Goal: Communication & Community: Answer question/provide support

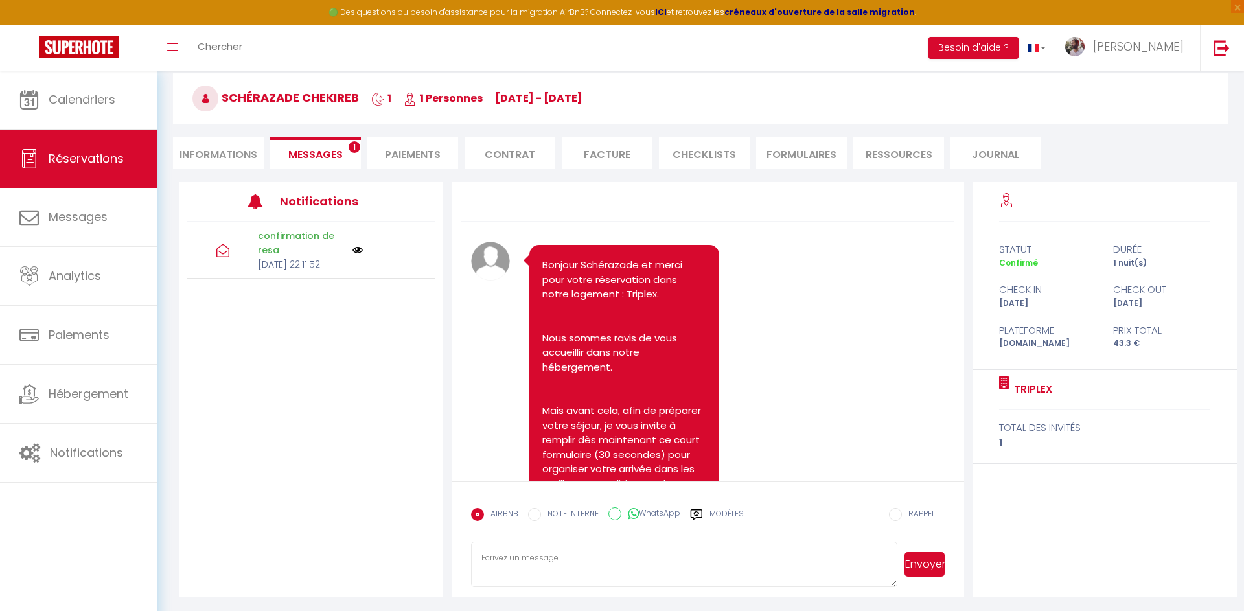
scroll to position [1950, 0]
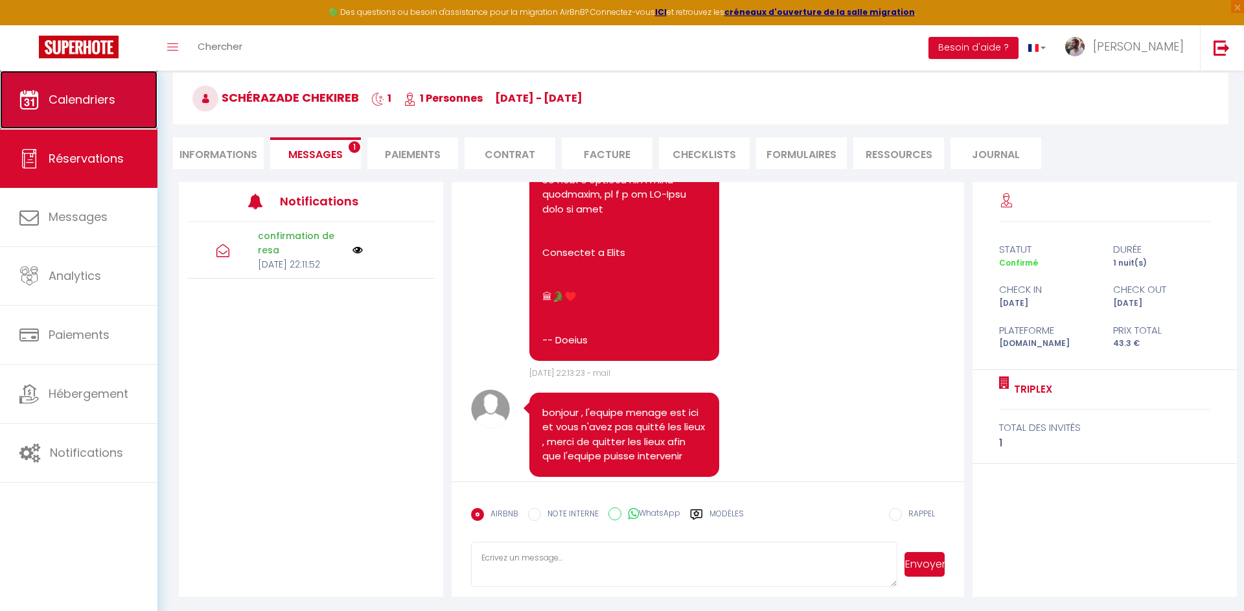
click at [73, 111] on link "Calendriers" at bounding box center [78, 100] width 157 height 58
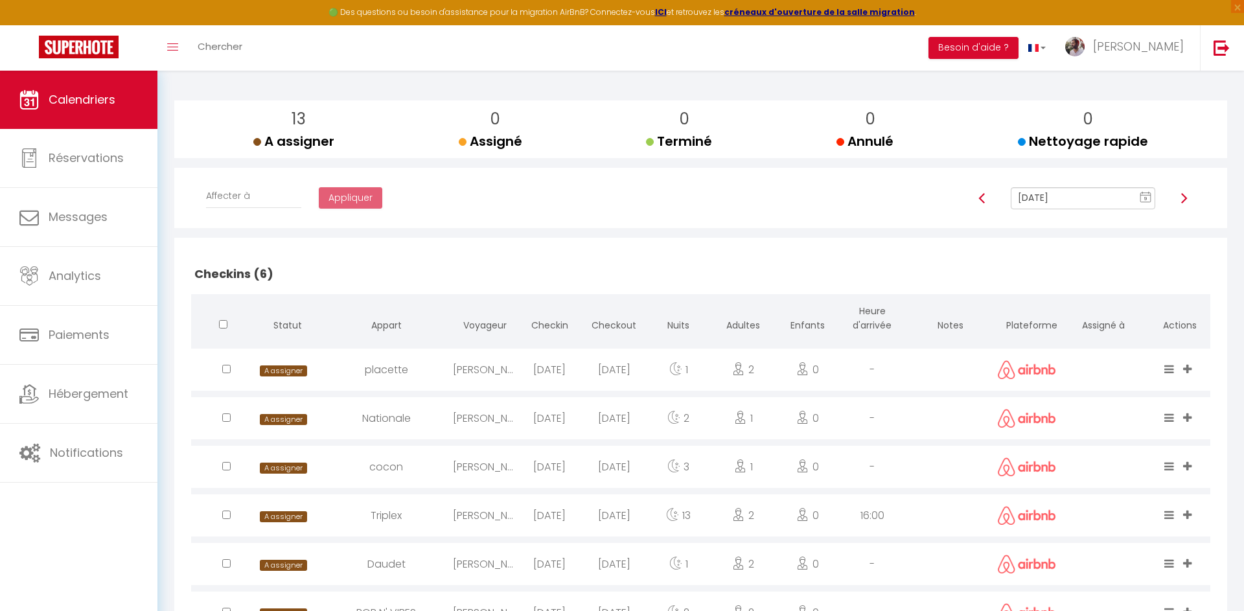
scroll to position [187, 0]
click at [478, 365] on div "[PERSON_NAME]" at bounding box center [485, 368] width 65 height 42
select select "0"
select select "1"
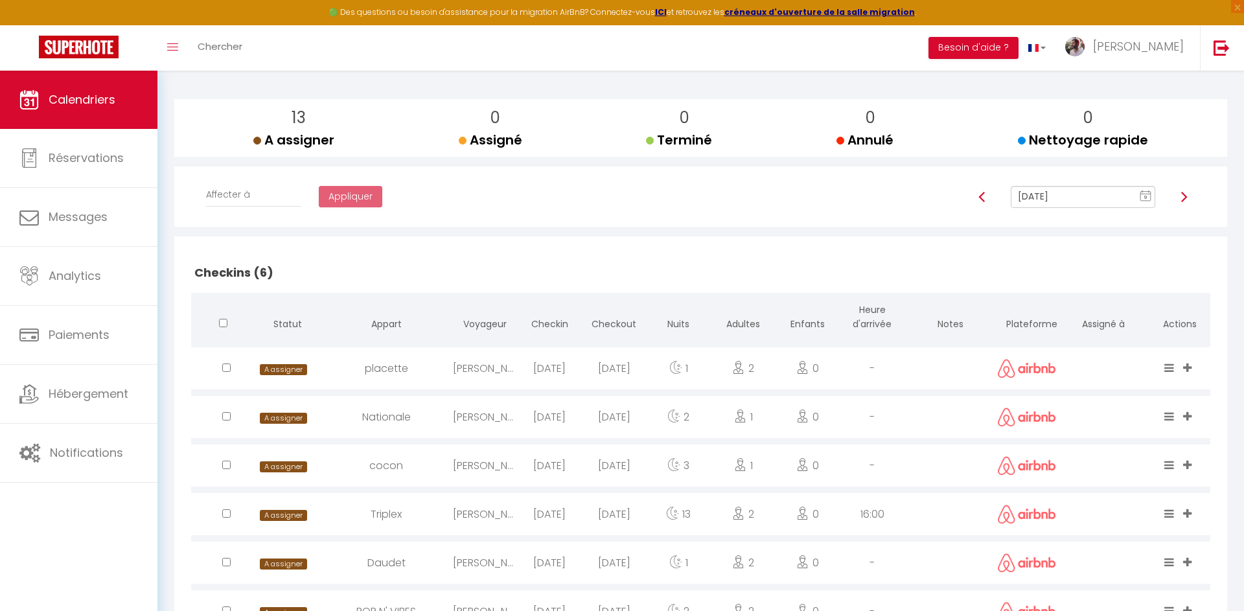
select select
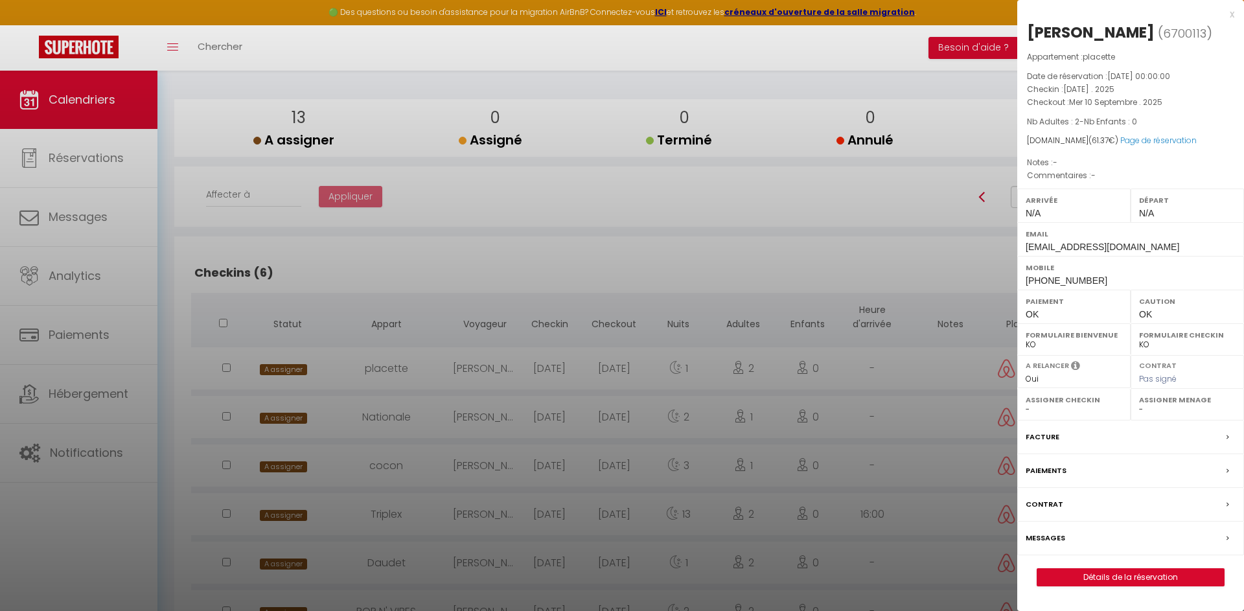
click at [1055, 545] on label "Messages" at bounding box center [1046, 538] width 40 height 14
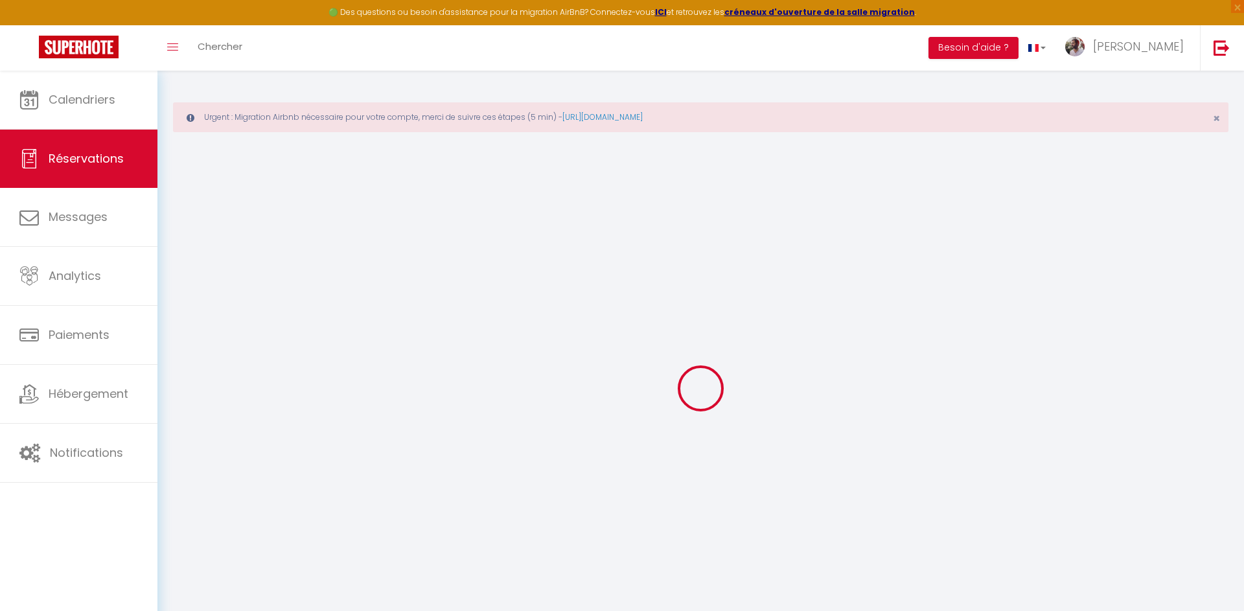
select select
checkbox input "false"
select select
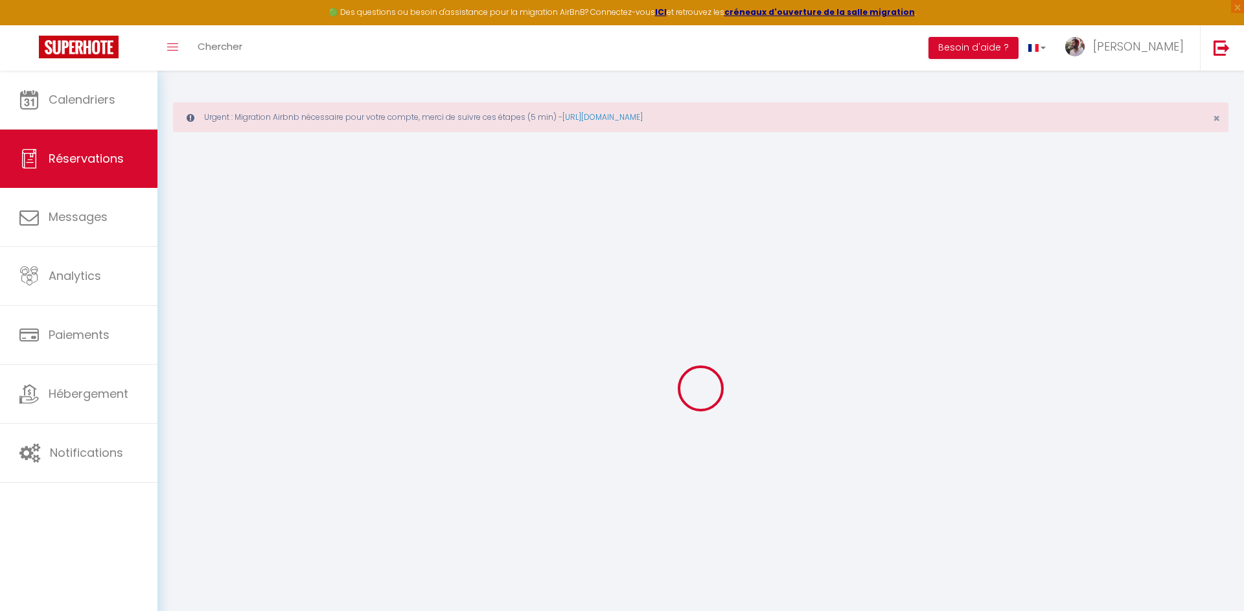
select select
checkbox input "false"
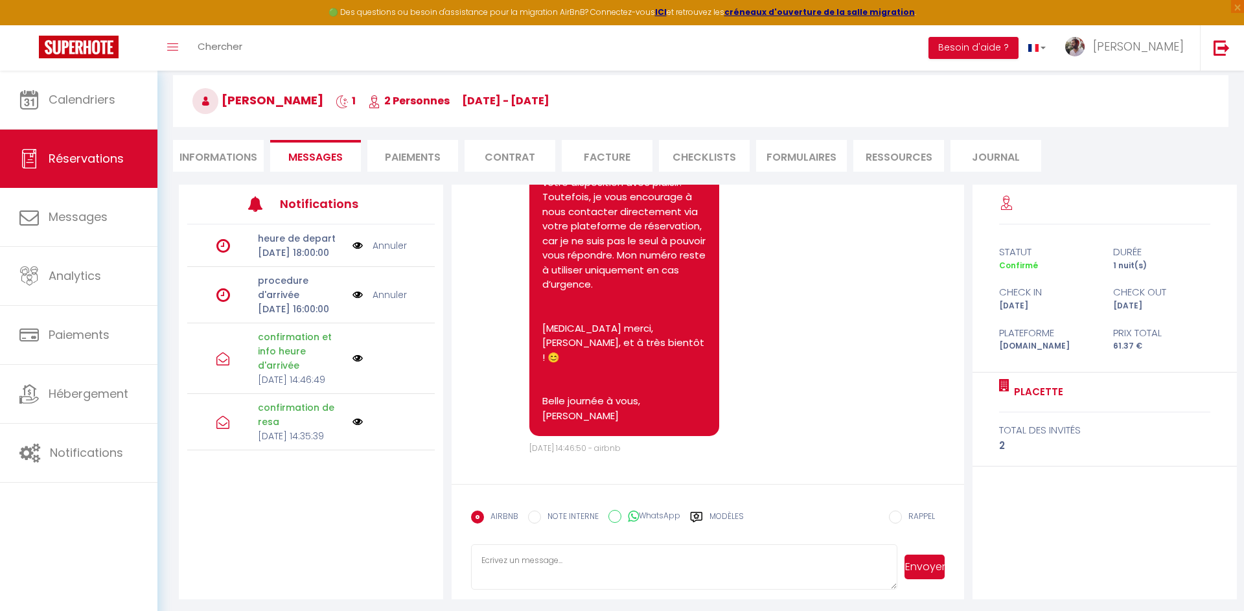
scroll to position [113, 0]
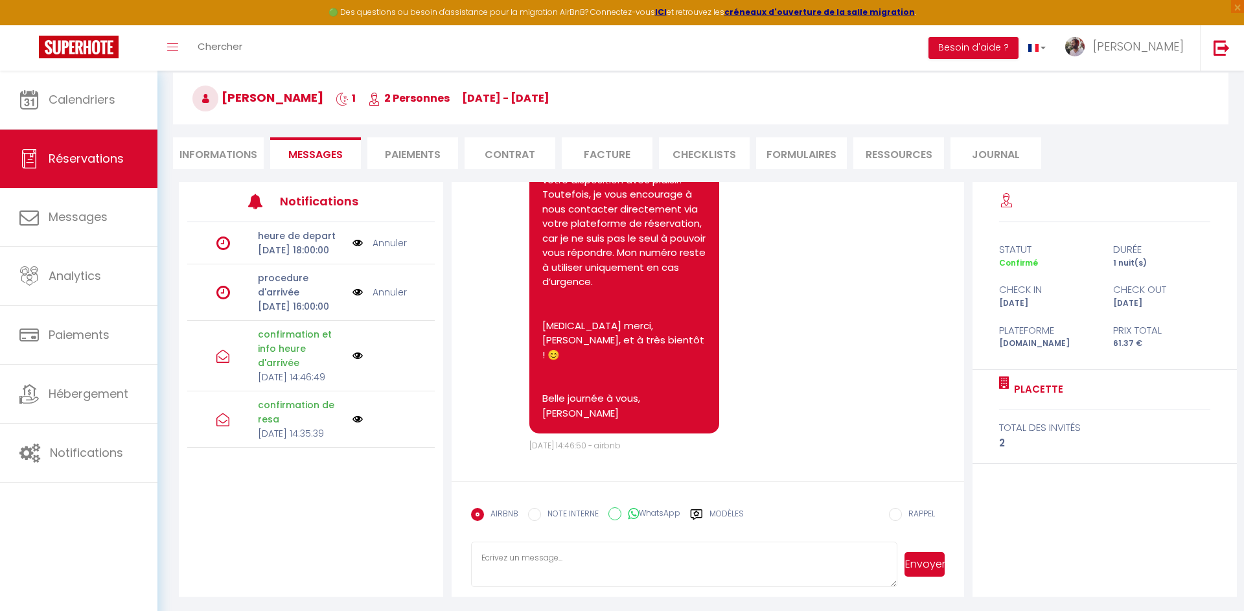
click at [710, 506] on div "AIRBNB NOTE INTERNE WhatsApp Modèles" at bounding box center [607, 518] width 273 height 34
click at [713, 513] on label "Modèles" at bounding box center [726, 519] width 34 height 23
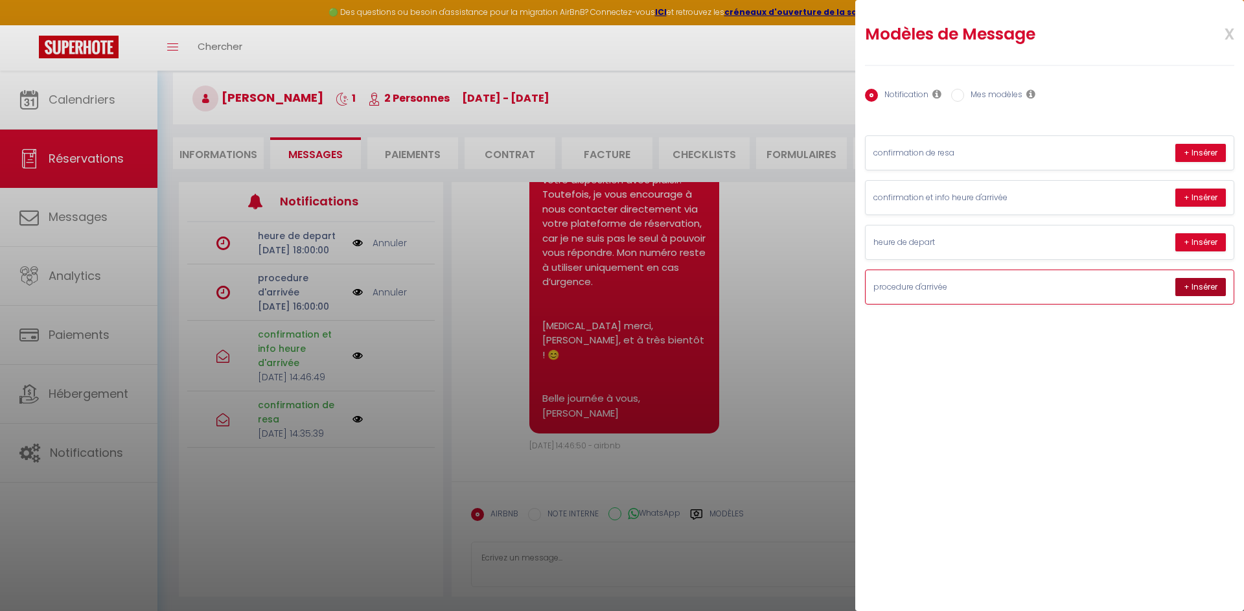
click at [1210, 279] on button "+ Insérer" at bounding box center [1200, 287] width 51 height 18
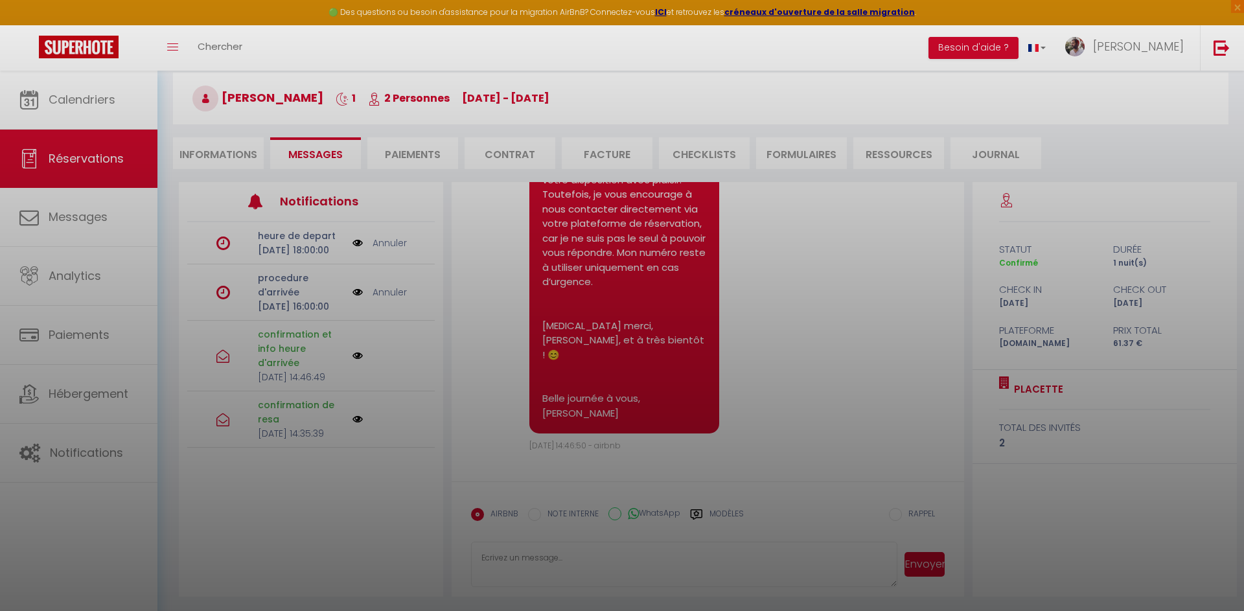
type textarea "Loremipsu, d'si am consect ad elit seddoeiusmo tem incididuntut l'etdolor : ➡️ …"
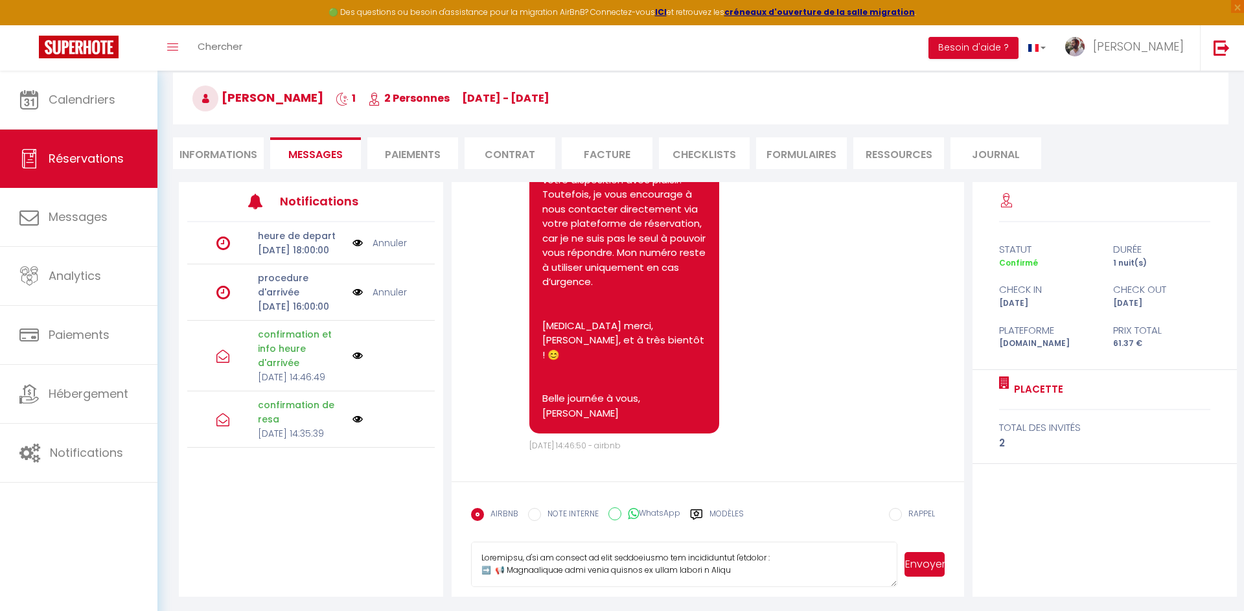
click at [931, 558] on button "Envoyer" at bounding box center [924, 564] width 40 height 25
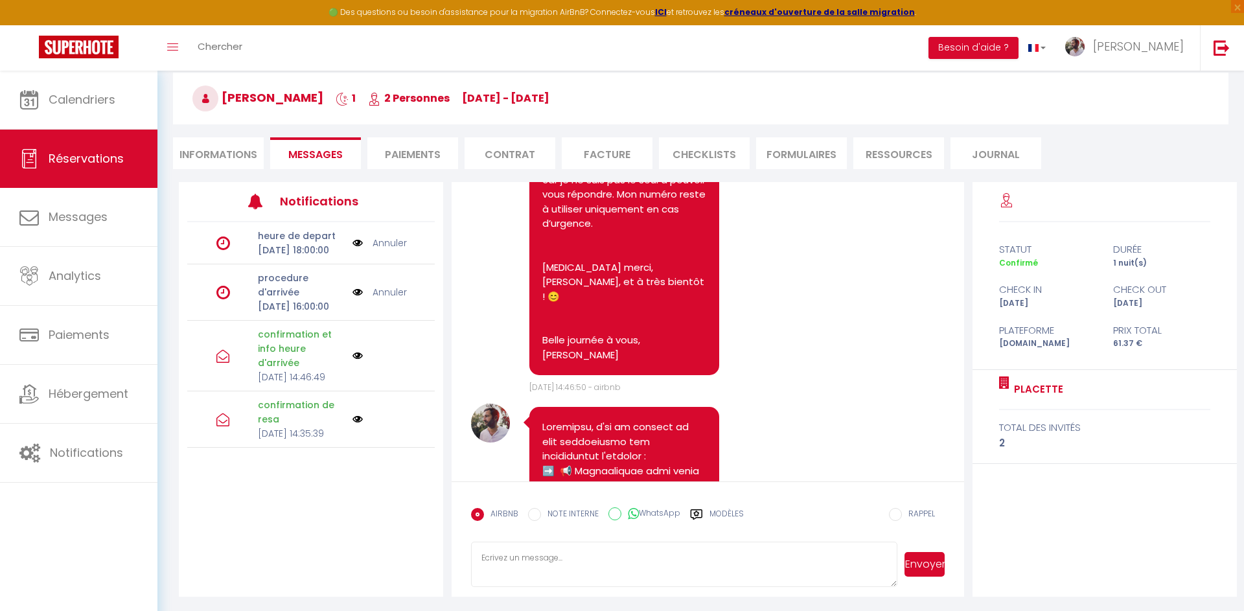
click at [394, 299] on link "Annuler" at bounding box center [390, 292] width 34 height 14
